Goal: Find specific page/section: Find specific page/section

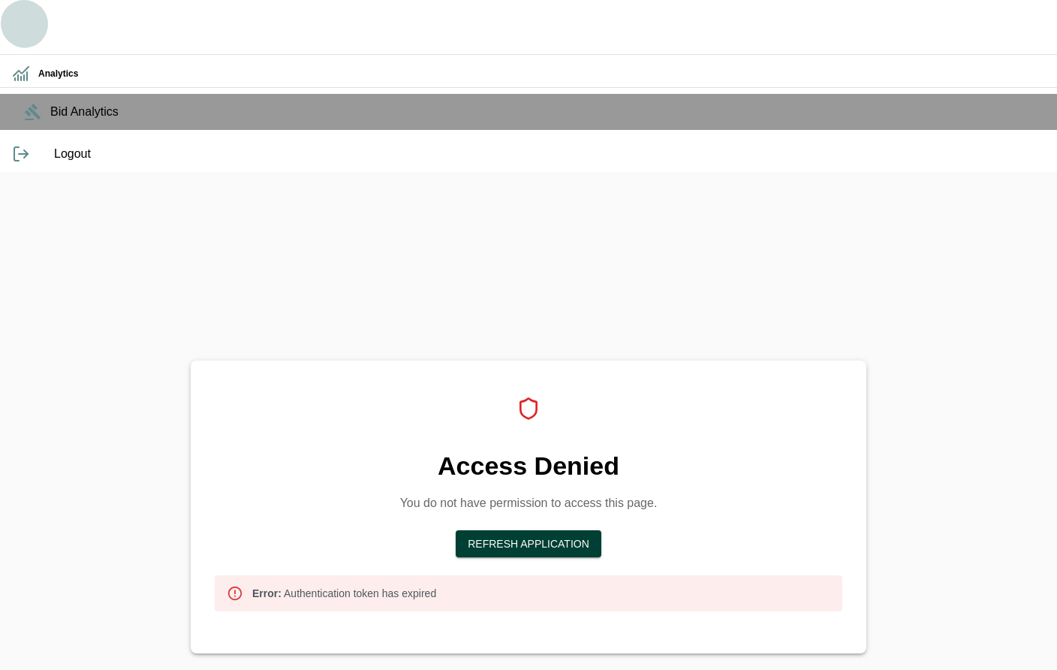
click at [20, 5] on button "button" at bounding box center [24, 24] width 48 height 48
click at [28, 13] on icon "button" at bounding box center [24, 24] width 36 height 36
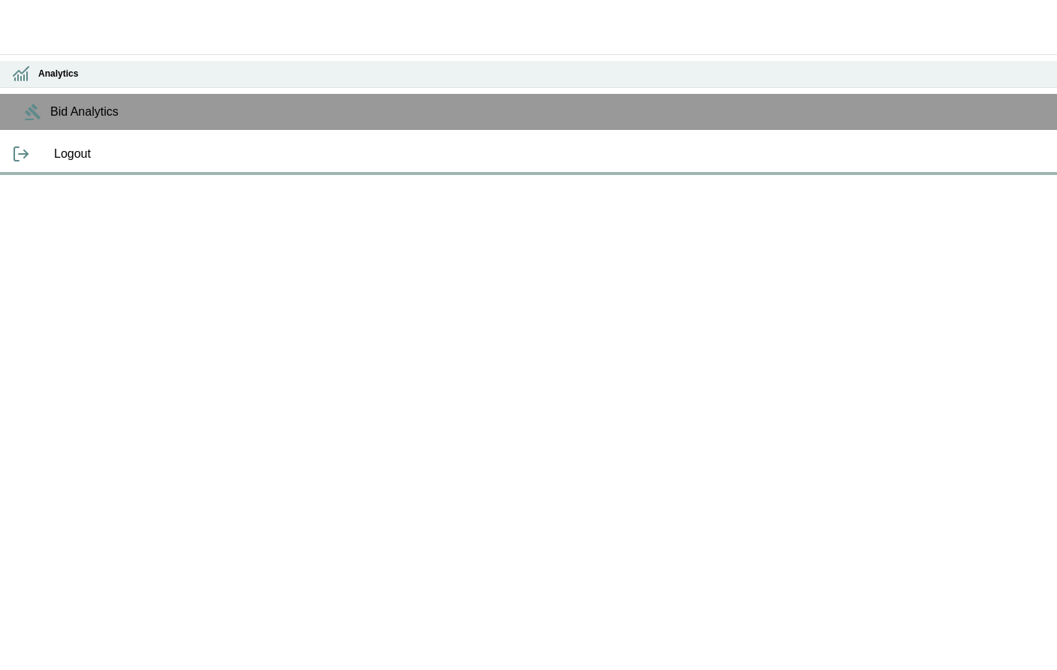
click at [17, 74] on icon at bounding box center [21, 74] width 18 height 18
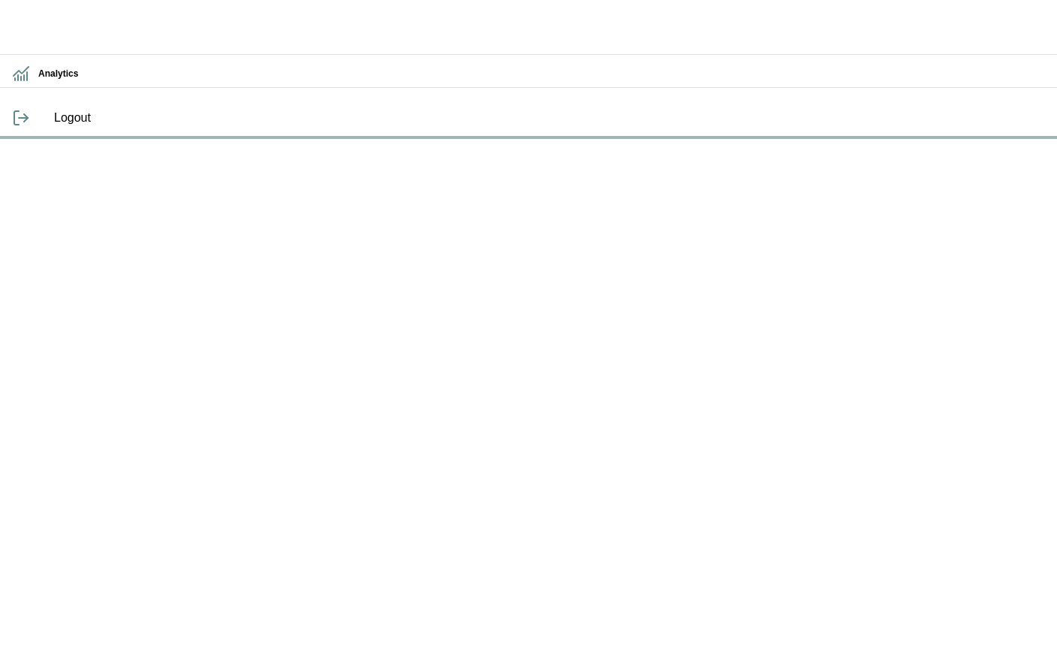
click at [36, 20] on icon "button" at bounding box center [24, 24] width 36 height 36
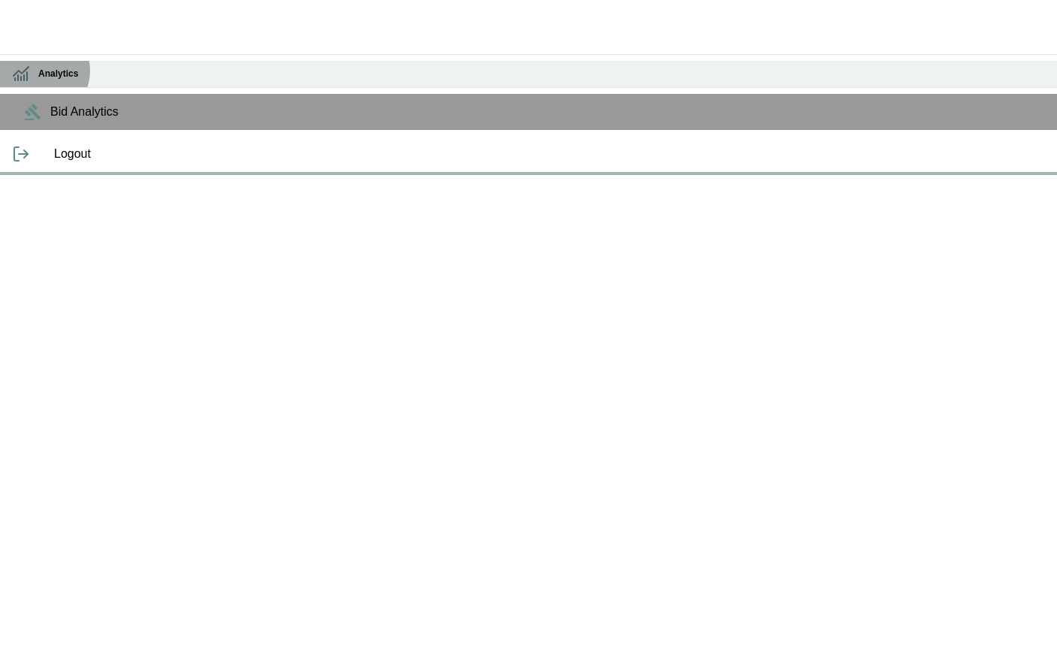
click at [38, 69] on div "Analytics" at bounding box center [528, 74] width 1057 height 26
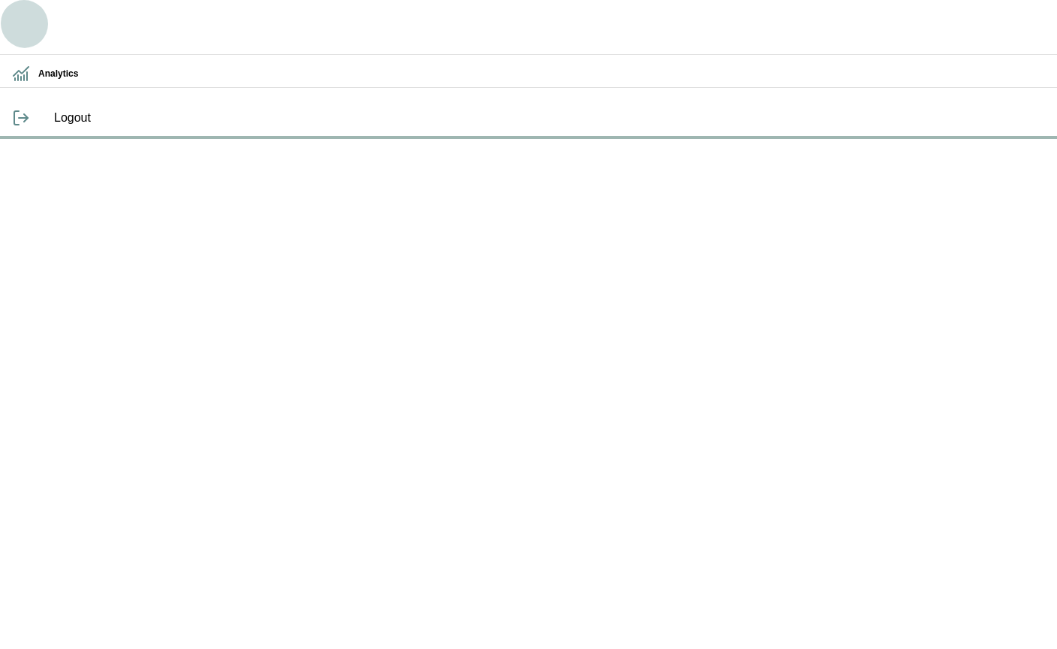
click at [20, 30] on icon "button" at bounding box center [24, 24] width 36 height 36
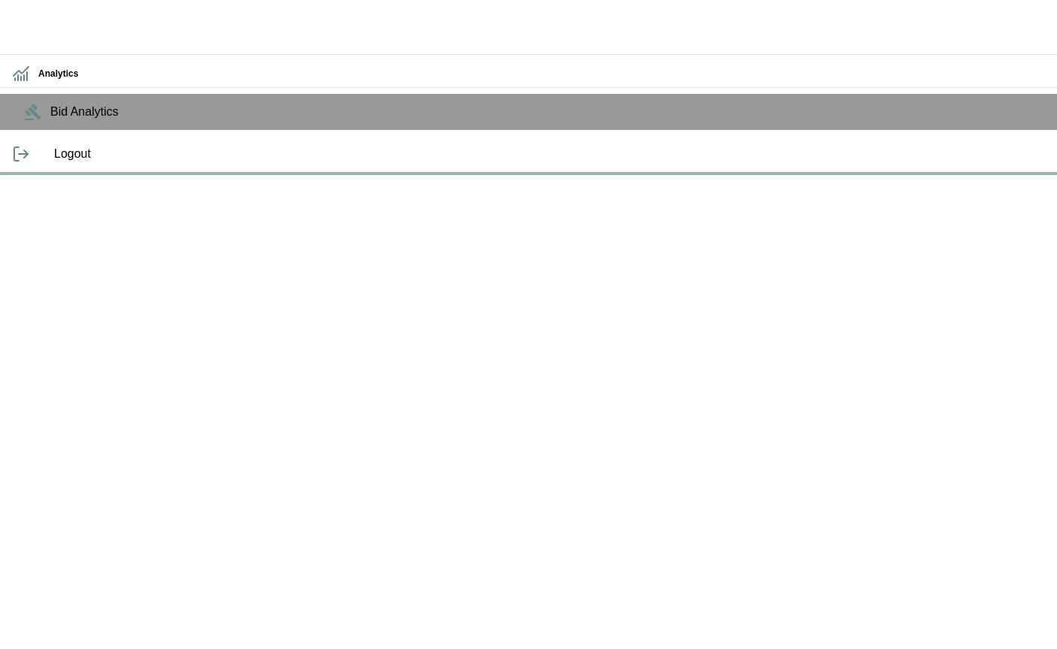
click at [20, 30] on icon "button" at bounding box center [24, 24] width 36 height 36
